Goal: Task Accomplishment & Management: Manage account settings

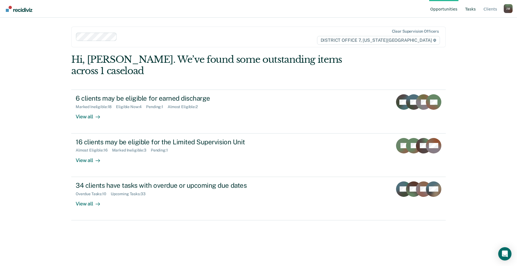
click at [473, 8] on link "Tasks" at bounding box center [470, 9] width 13 height 18
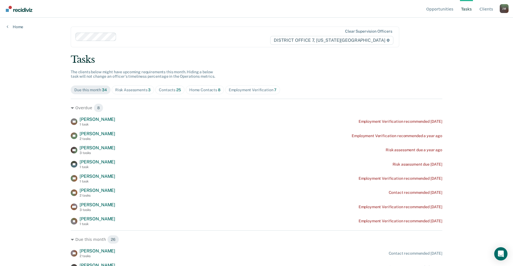
click at [201, 88] on div "Home Contacts 8" at bounding box center [204, 89] width 31 height 5
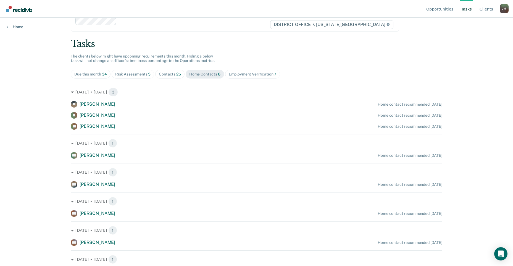
scroll to position [25, 0]
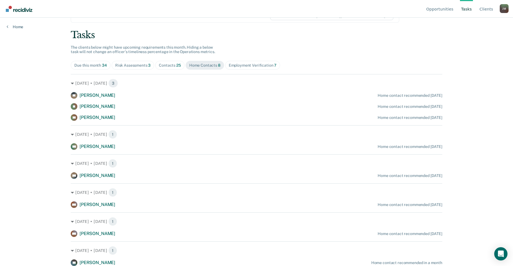
click at [176, 64] on span "25" at bounding box center [178, 65] width 5 height 4
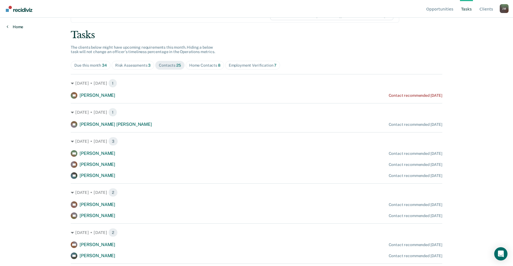
click at [10, 26] on link "Home" at bounding box center [15, 26] width 17 height 5
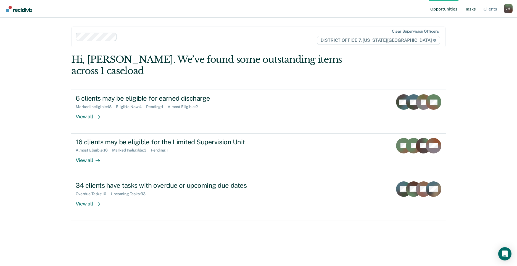
click at [475, 8] on link "Tasks" at bounding box center [470, 9] width 13 height 18
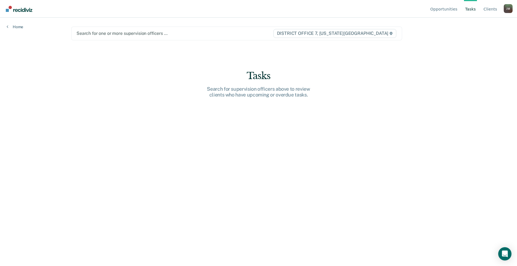
click at [116, 31] on div at bounding box center [174, 33] width 196 height 6
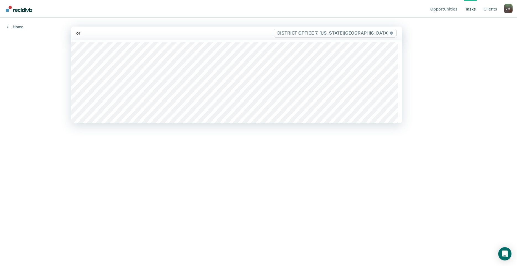
type input "orm"
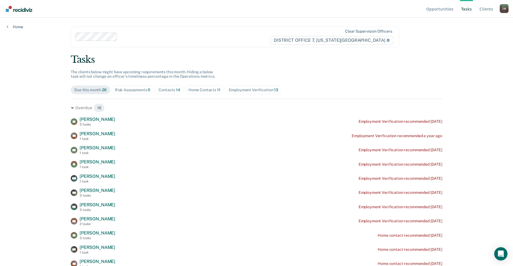
click at [195, 92] on div "Home Contacts 11" at bounding box center [204, 89] width 32 height 5
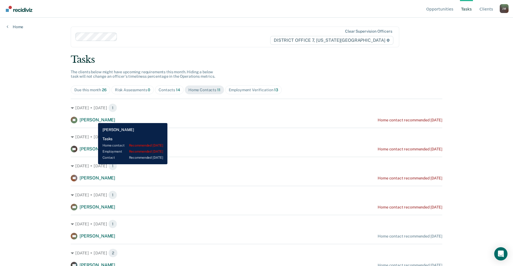
click at [94, 119] on span "[PERSON_NAME]" at bounding box center [97, 119] width 36 height 5
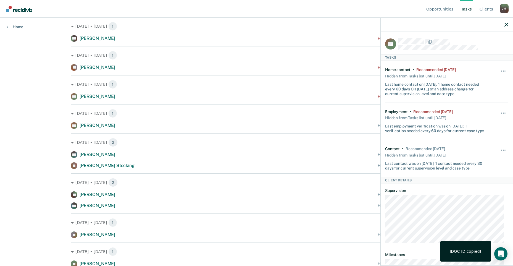
scroll to position [28, 0]
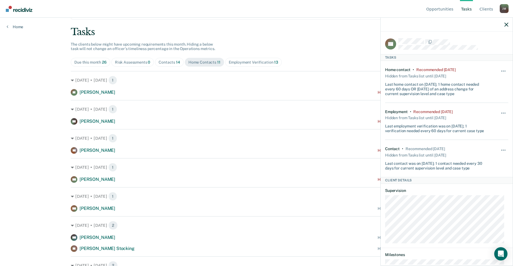
click at [508, 23] on div at bounding box center [446, 25] width 132 height 14
click at [506, 23] on icon "button" at bounding box center [506, 25] width 4 height 4
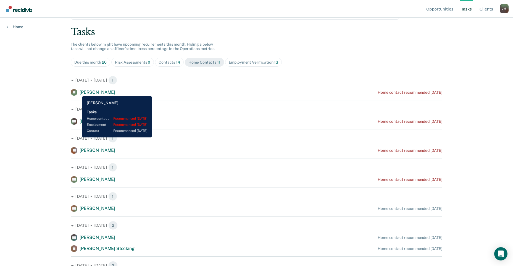
click at [79, 92] on span "[PERSON_NAME]" at bounding box center [97, 91] width 36 height 5
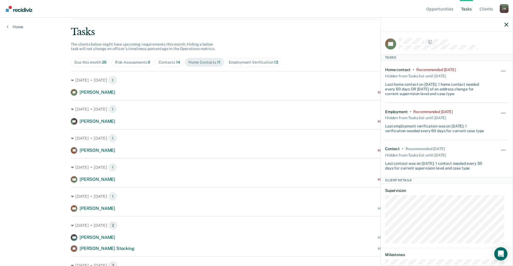
click at [113, 120] on div "[PERSON_NAME] Home contact recommended [DATE]" at bounding box center [256, 121] width 371 height 7
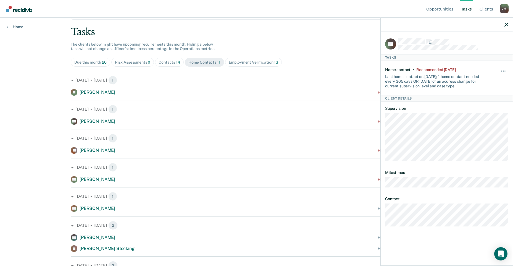
click at [444, 38] on div "RG" at bounding box center [446, 44] width 123 height 12
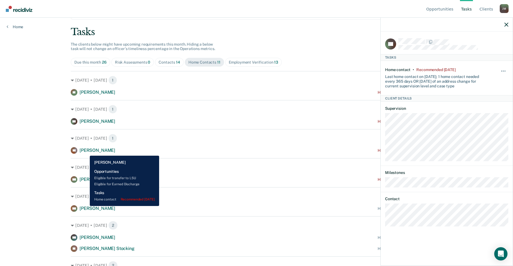
click at [86, 151] on span "[PERSON_NAME]" at bounding box center [97, 149] width 36 height 5
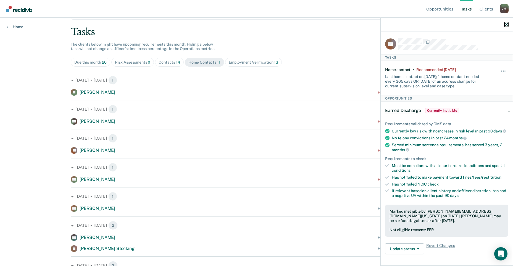
click at [504, 25] on icon "button" at bounding box center [506, 25] width 4 height 4
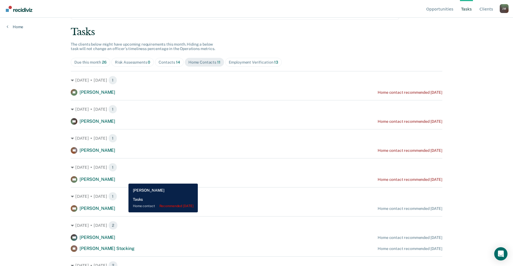
click at [115, 179] on span "[PERSON_NAME]" at bounding box center [97, 178] width 36 height 5
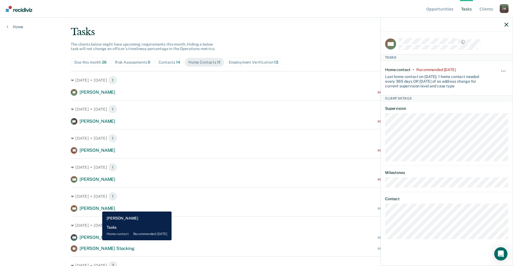
click at [98, 207] on span "[PERSON_NAME]" at bounding box center [97, 207] width 36 height 5
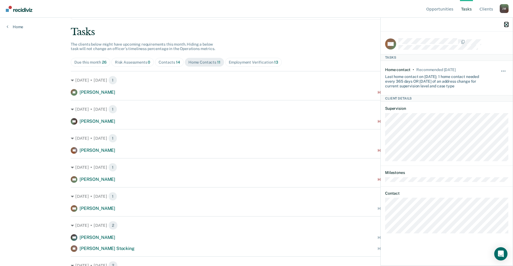
click at [505, 25] on icon "button" at bounding box center [506, 25] width 4 height 4
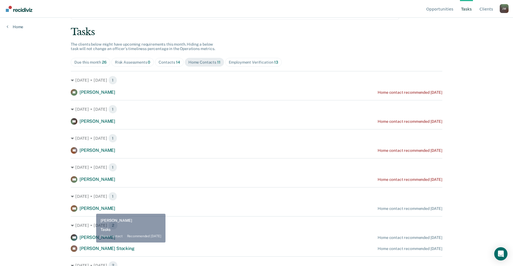
click at [91, 210] on span "[PERSON_NAME]" at bounding box center [97, 207] width 36 height 5
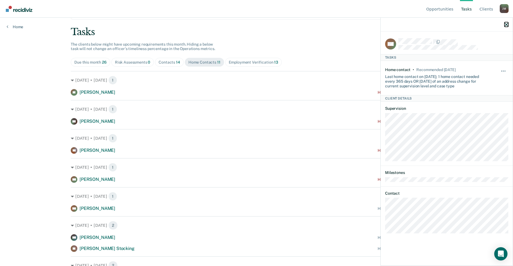
click at [505, 24] on icon "button" at bounding box center [506, 25] width 4 height 4
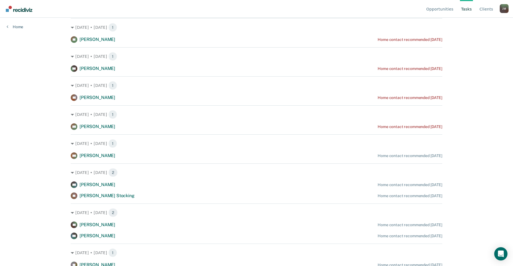
scroll to position [83, 0]
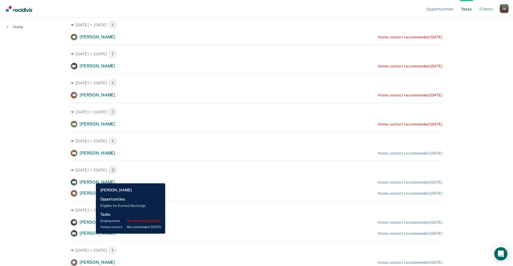
click at [92, 179] on span "[PERSON_NAME]" at bounding box center [97, 181] width 36 height 5
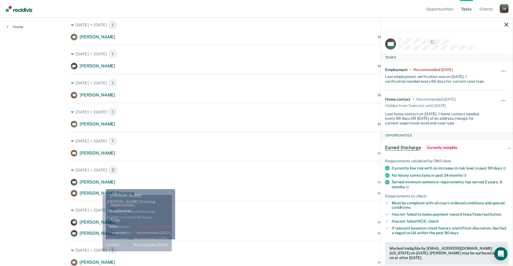
click at [98, 191] on span "[PERSON_NAME] Stocking" at bounding box center [106, 192] width 55 height 5
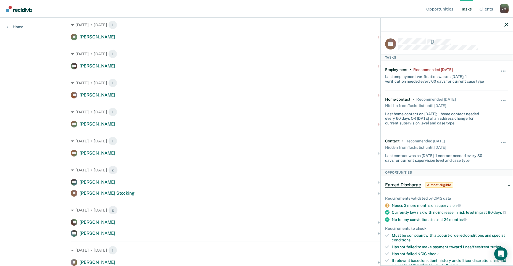
click at [506, 22] on div at bounding box center [446, 25] width 132 height 14
click at [505, 23] on icon "button" at bounding box center [506, 25] width 4 height 4
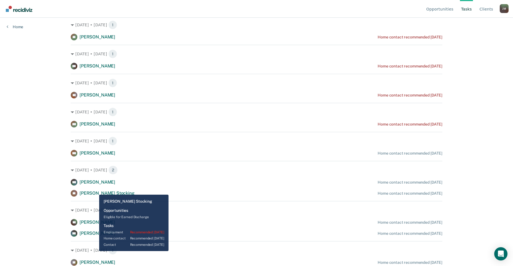
click at [95, 190] on span "[PERSON_NAME] Stocking" at bounding box center [106, 192] width 55 height 5
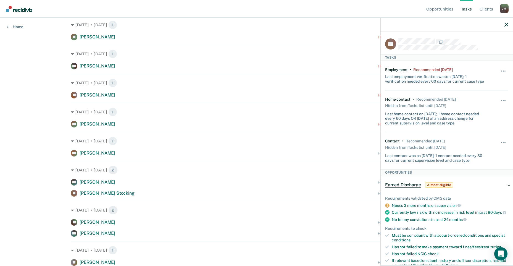
click at [504, 18] on div at bounding box center [446, 25] width 132 height 14
click at [505, 21] on div at bounding box center [446, 25] width 132 height 14
click at [506, 24] on icon "button" at bounding box center [506, 25] width 4 height 4
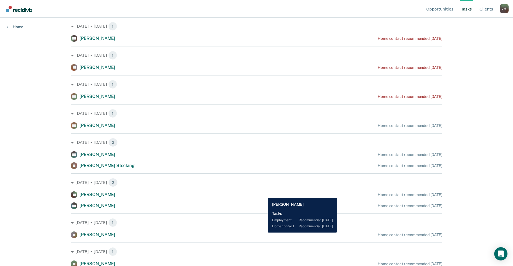
scroll to position [28, 0]
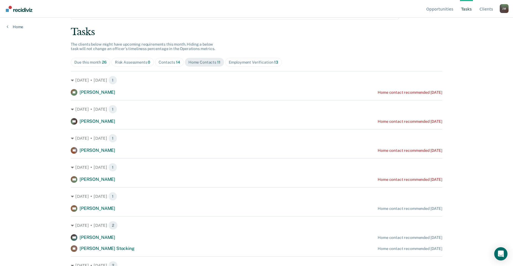
click at [169, 62] on div "Contacts 14" at bounding box center [169, 62] width 22 height 5
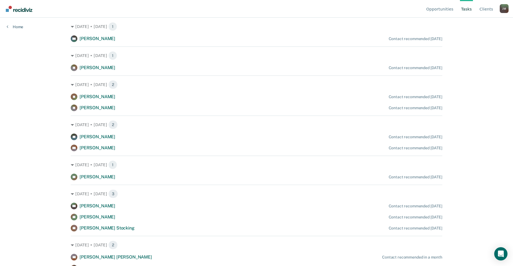
scroll to position [110, 0]
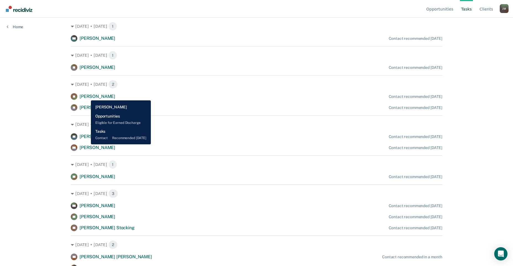
click at [87, 96] on span "[PERSON_NAME]" at bounding box center [97, 96] width 36 height 5
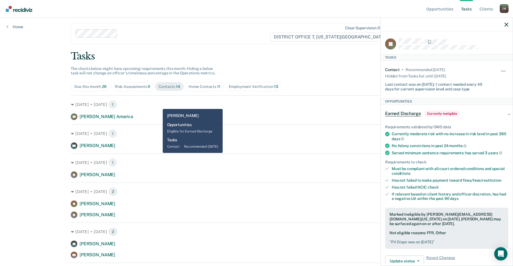
scroll to position [0, 0]
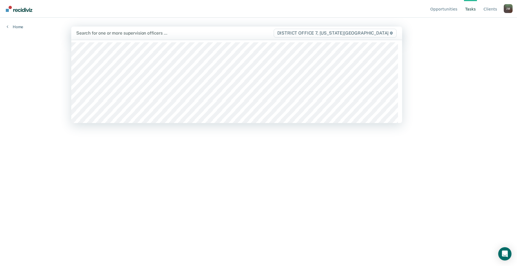
click at [111, 35] on div at bounding box center [174, 33] width 197 height 6
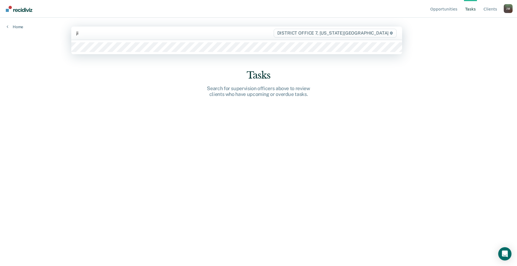
type input "[PERSON_NAME]"
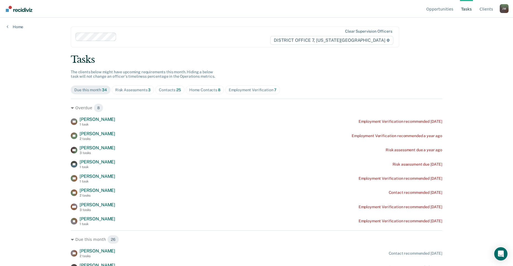
click at [157, 92] on span "Contacts 25" at bounding box center [169, 89] width 29 height 9
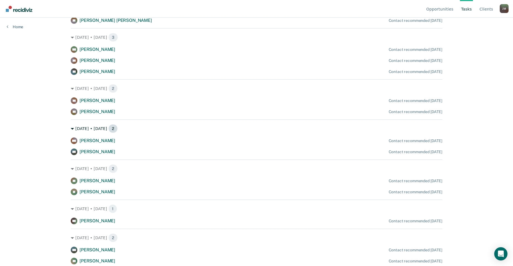
scroll to position [138, 0]
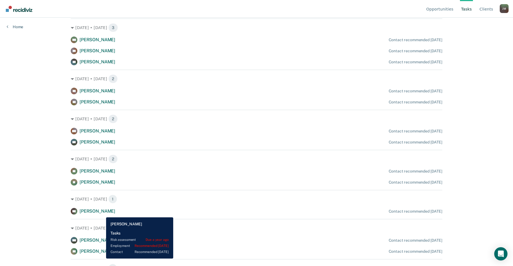
click at [102, 213] on span "[PERSON_NAME]" at bounding box center [97, 210] width 36 height 5
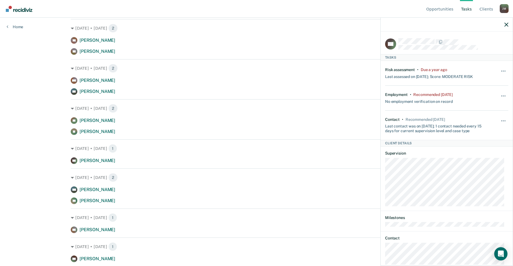
scroll to position [193, 0]
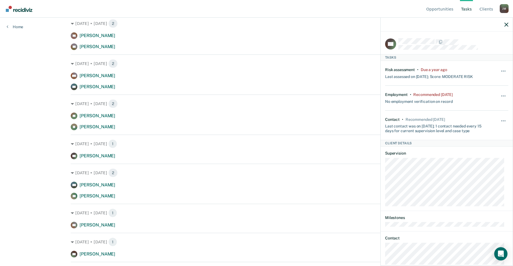
click at [504, 26] on div at bounding box center [446, 25] width 132 height 14
click at [504, 22] on button "button" at bounding box center [506, 24] width 4 height 5
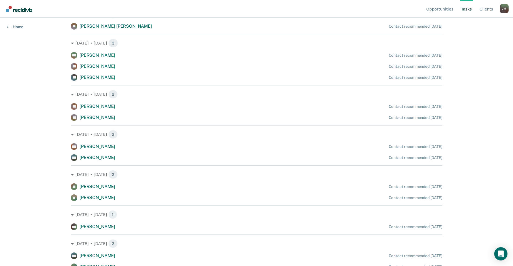
scroll to position [110, 0]
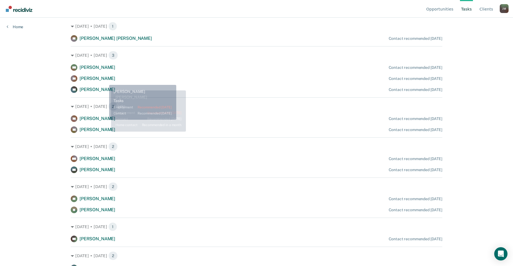
click at [104, 79] on span "[PERSON_NAME]" at bounding box center [97, 78] width 36 height 5
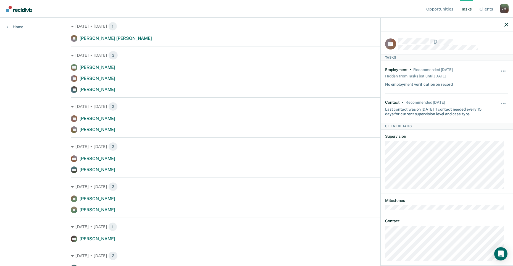
click at [454, 42] on div at bounding box center [453, 41] width 110 height 7
click at [452, 42] on div at bounding box center [453, 41] width 110 height 7
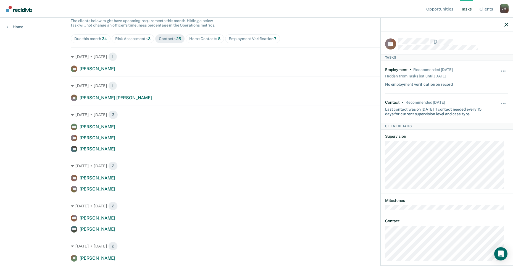
scroll to position [0, 0]
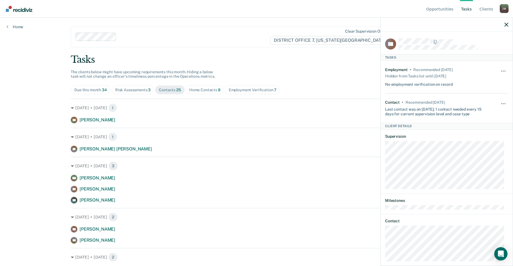
click at [208, 91] on div "Home Contacts 8" at bounding box center [204, 89] width 31 height 5
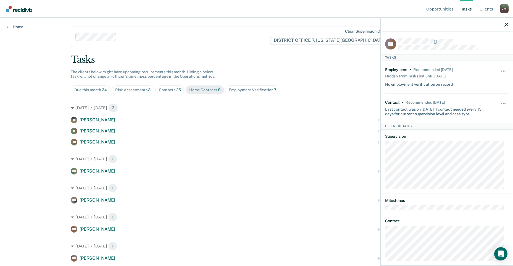
click at [503, 23] on div at bounding box center [446, 25] width 132 height 14
click at [505, 24] on icon "button" at bounding box center [506, 25] width 4 height 4
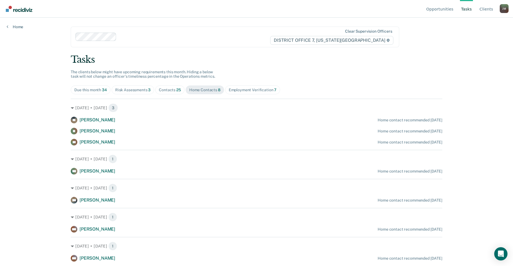
click at [135, 93] on span "Risk Assessments 3" at bounding box center [133, 89] width 43 height 9
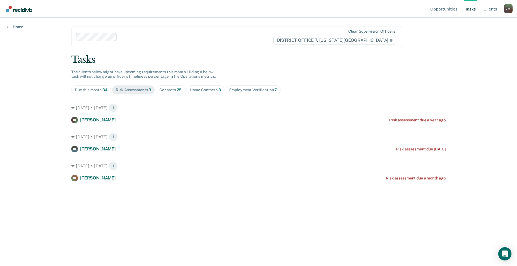
click at [163, 91] on div "Contacts 25" at bounding box center [170, 89] width 22 height 5
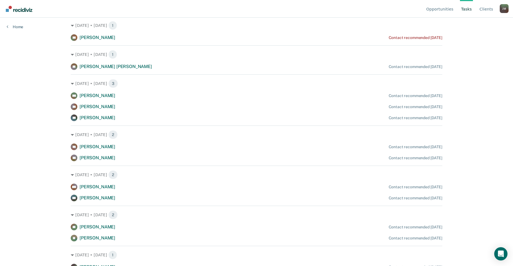
scroll to position [83, 0]
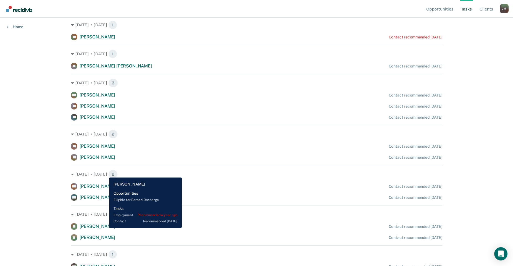
click at [105, 227] on span "[PERSON_NAME]" at bounding box center [97, 225] width 36 height 5
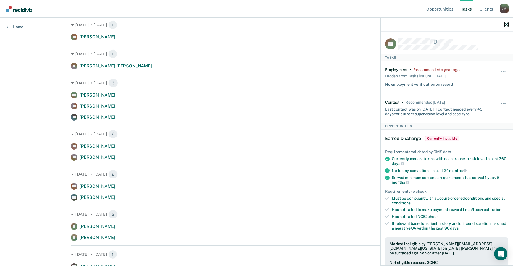
click at [506, 23] on icon "button" at bounding box center [506, 25] width 4 height 4
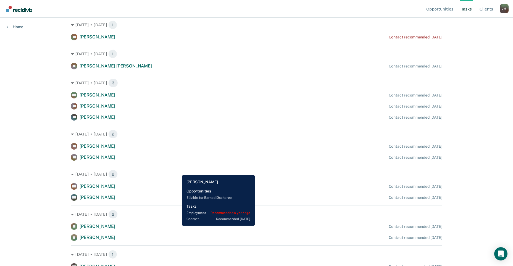
click at [178, 225] on div "ES [PERSON_NAME] Contact recommended [DATE]" at bounding box center [256, 226] width 371 height 7
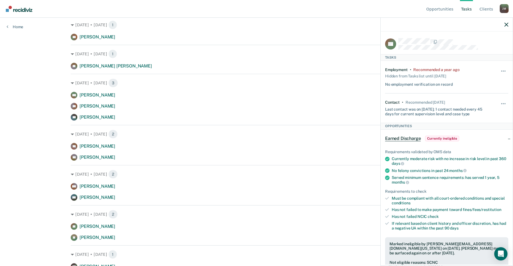
click at [452, 38] on div at bounding box center [453, 41] width 110 height 7
